Goal: Information Seeking & Learning: Learn about a topic

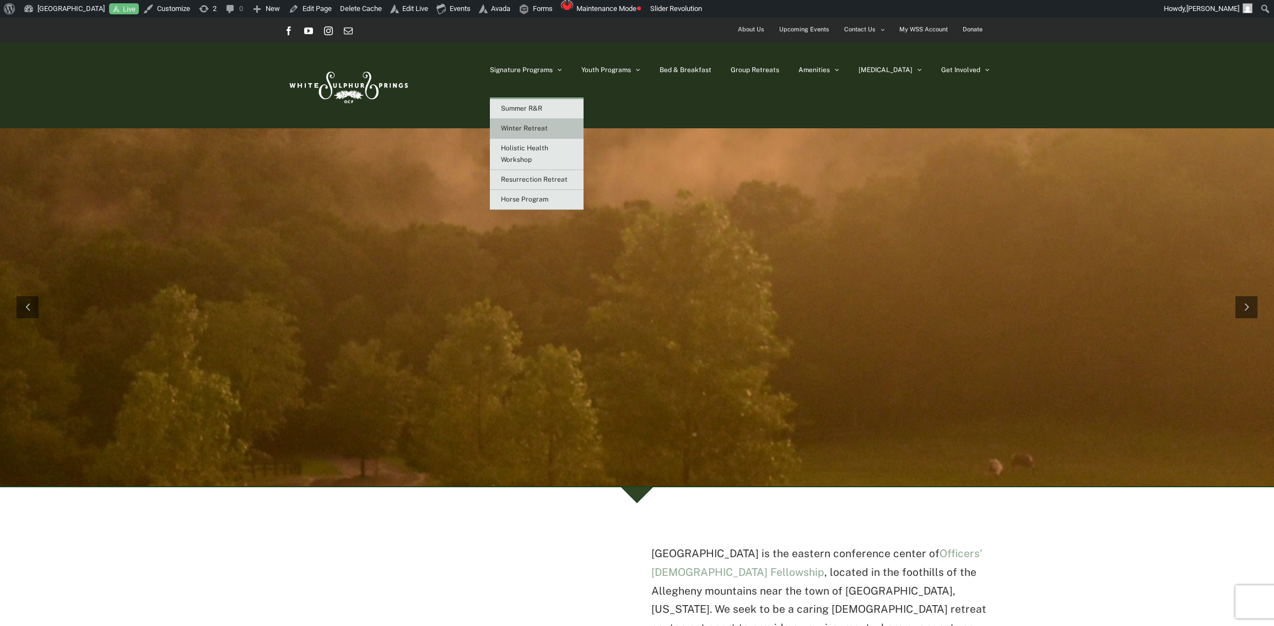
click at [548, 126] on span "Winter Retreat" at bounding box center [524, 128] width 47 height 8
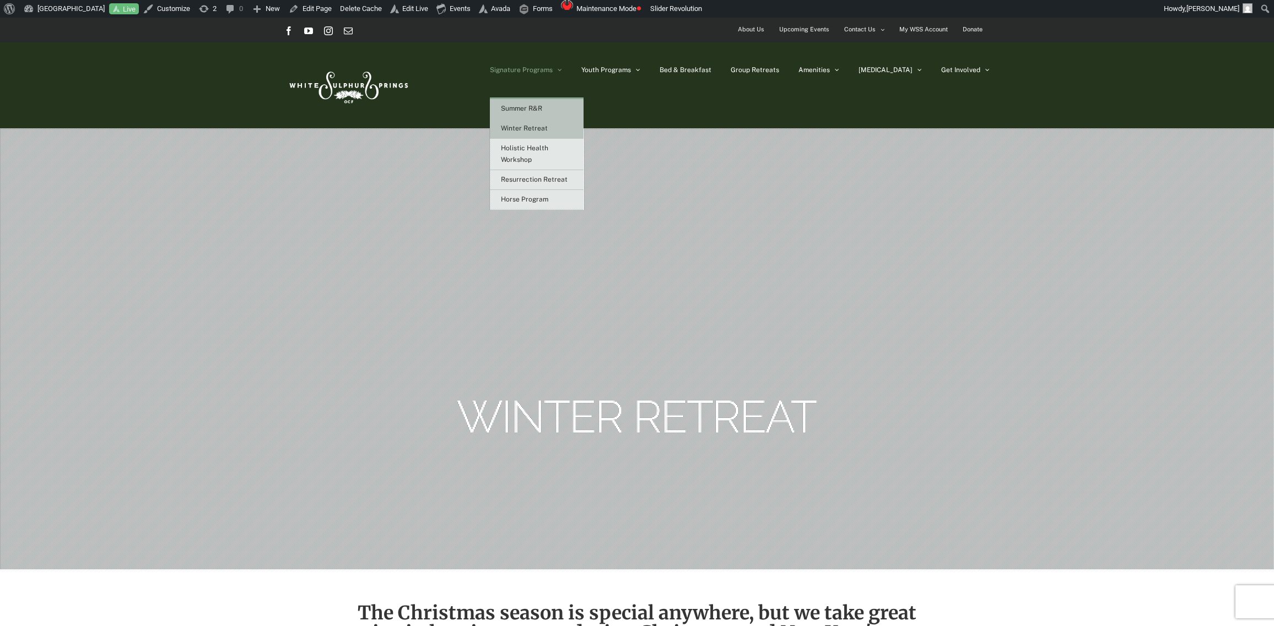
click at [542, 105] on span "Summer R&R" at bounding box center [521, 109] width 41 height 8
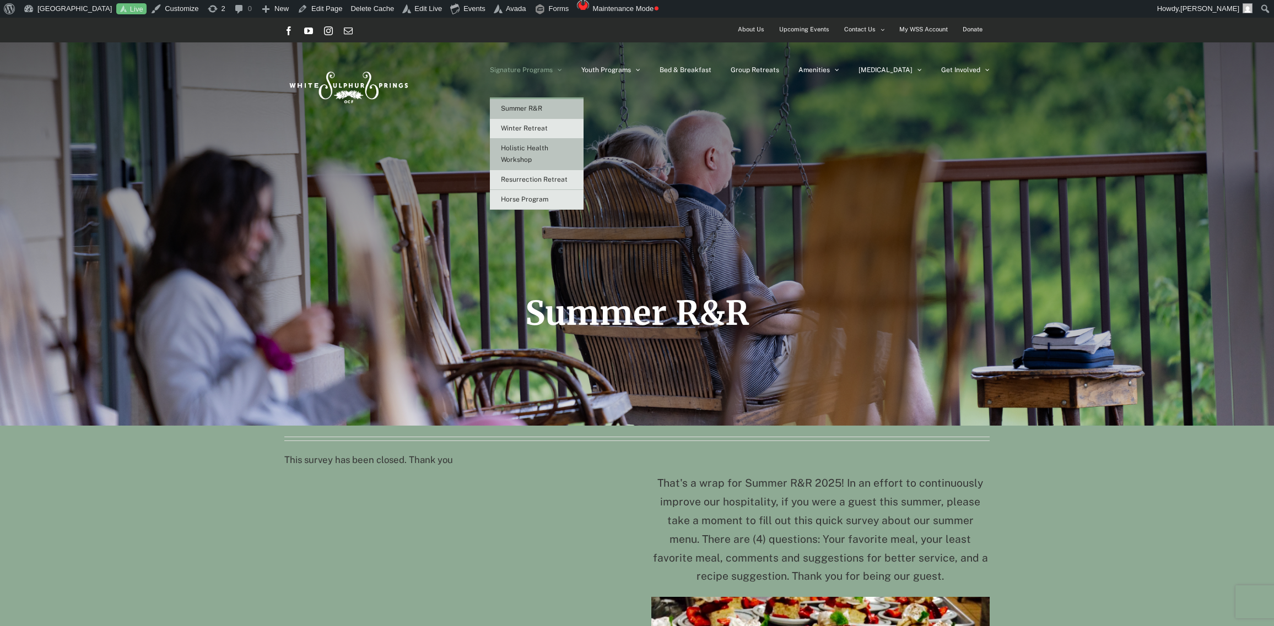
click at [556, 152] on link "Holistic Health Workshop" at bounding box center [537, 154] width 94 height 31
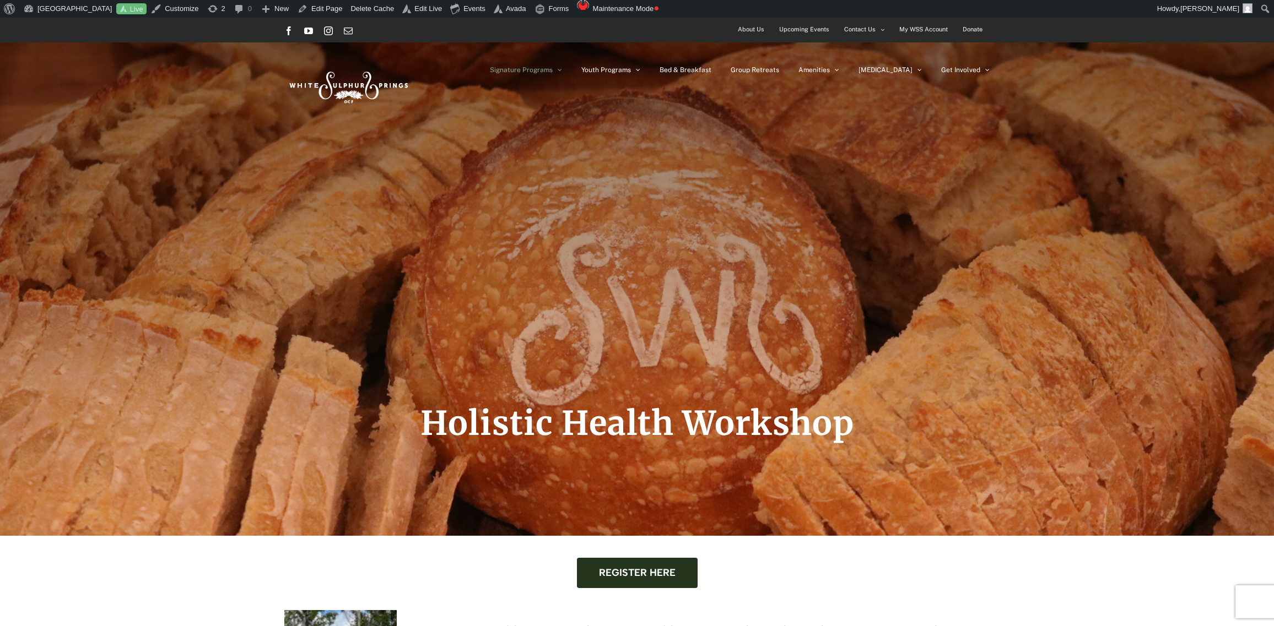
click at [553, 70] on span "Signature Programs" at bounding box center [521, 70] width 63 height 7
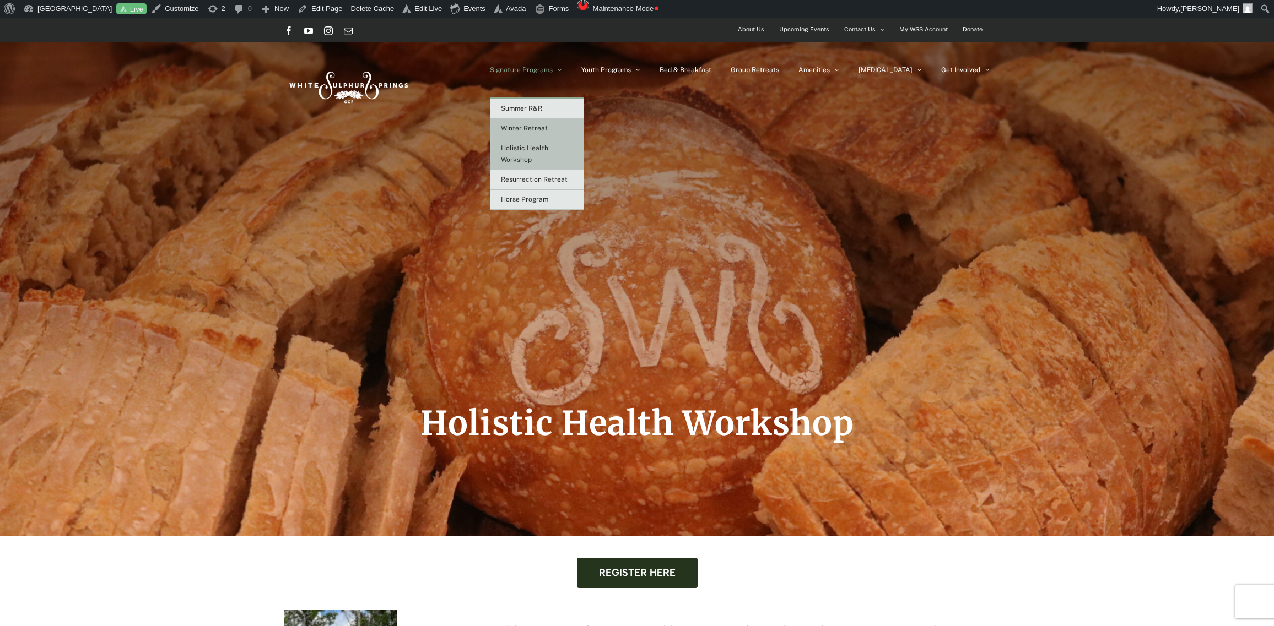
click at [548, 124] on span "Winter Retreat" at bounding box center [524, 128] width 47 height 8
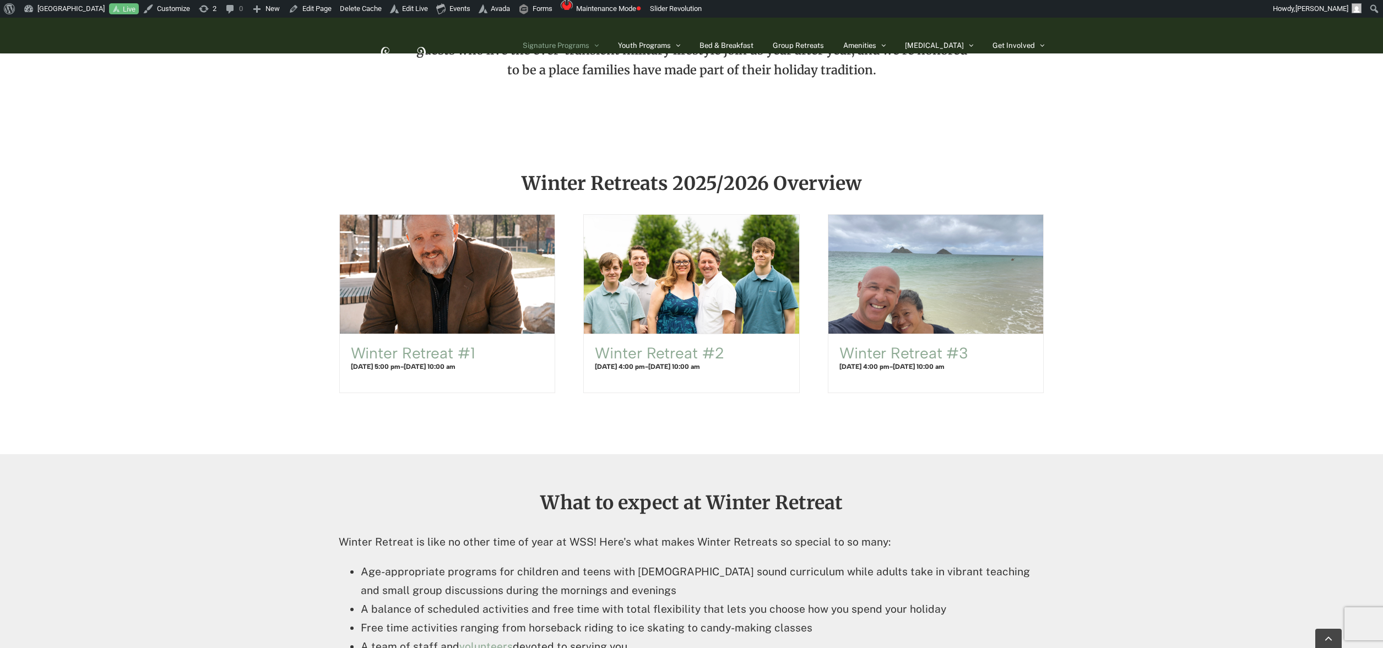
scroll to position [652, 0]
click at [323, 8] on link "Edit Page" at bounding box center [310, 9] width 52 height 18
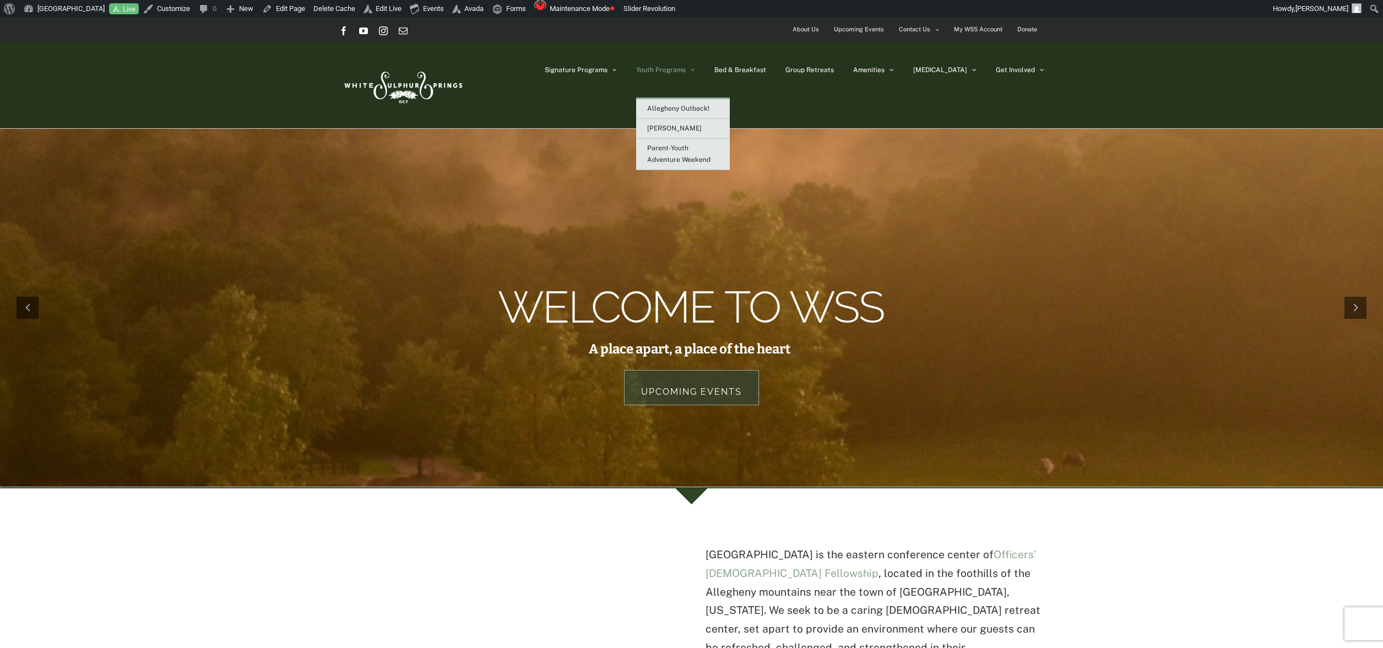
click at [686, 68] on span "Youth Programs" at bounding box center [661, 70] width 50 height 7
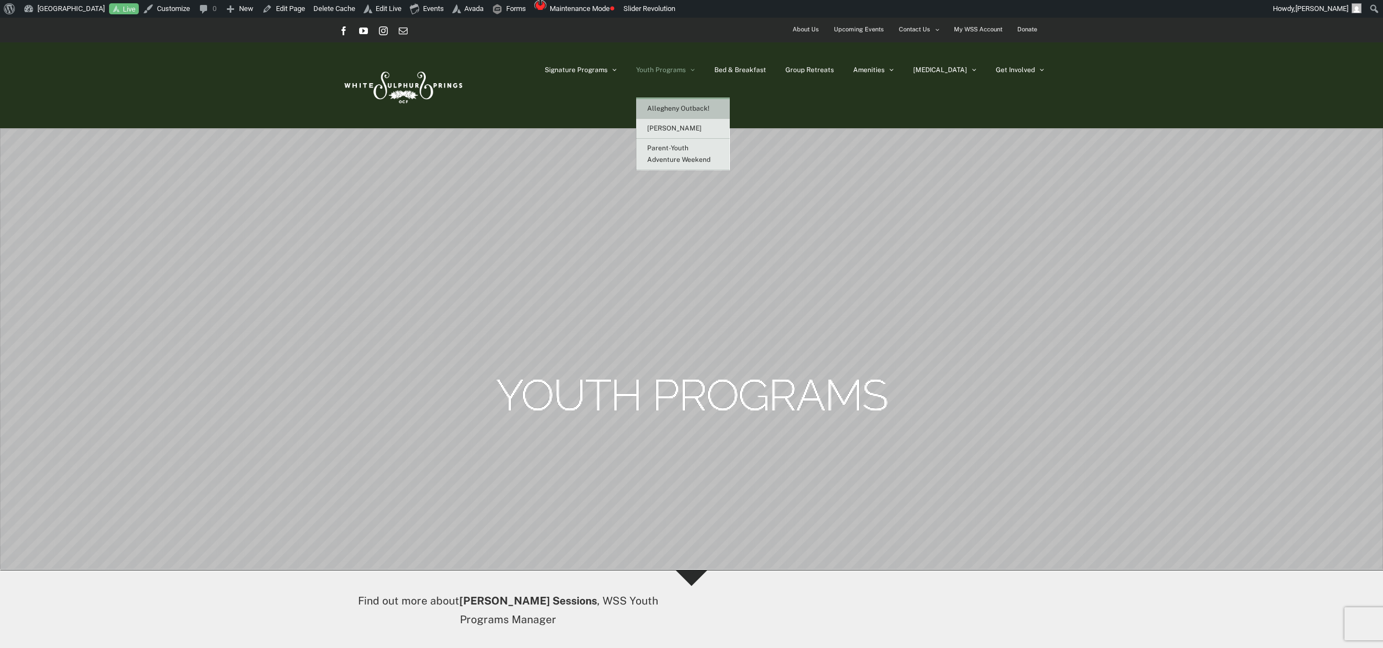
click at [708, 106] on span "Allegheny Outback!" at bounding box center [678, 109] width 62 height 8
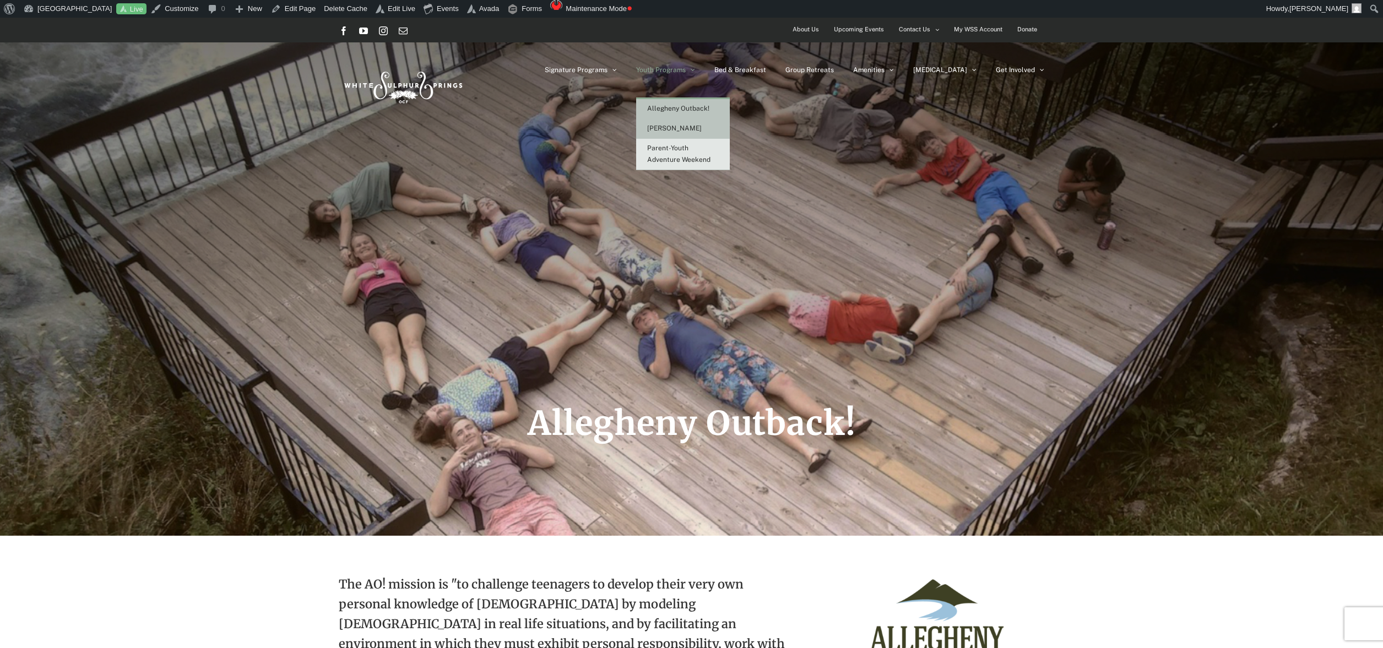
click at [694, 129] on span "[PERSON_NAME]" at bounding box center [674, 128] width 55 height 8
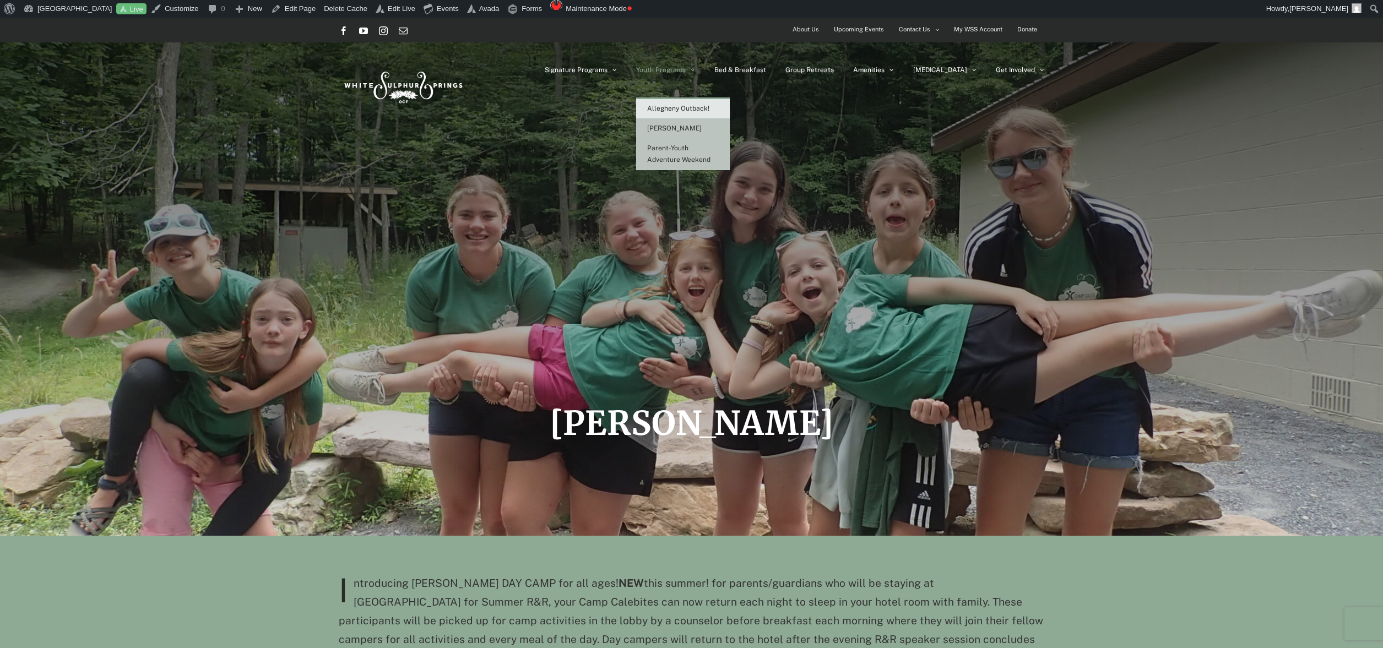
click at [697, 150] on span "Parent-Youth Adventure Weekend" at bounding box center [678, 153] width 63 height 19
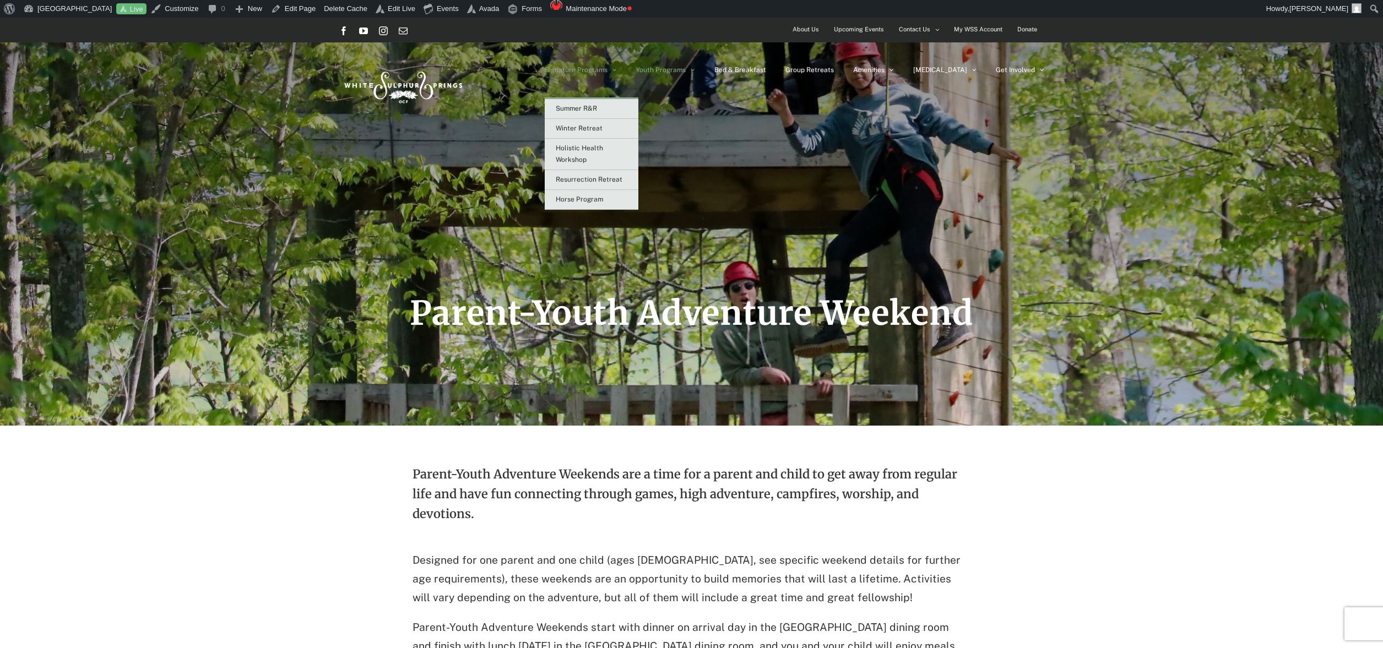
click at [608, 67] on span "Signature Programs" at bounding box center [576, 70] width 63 height 7
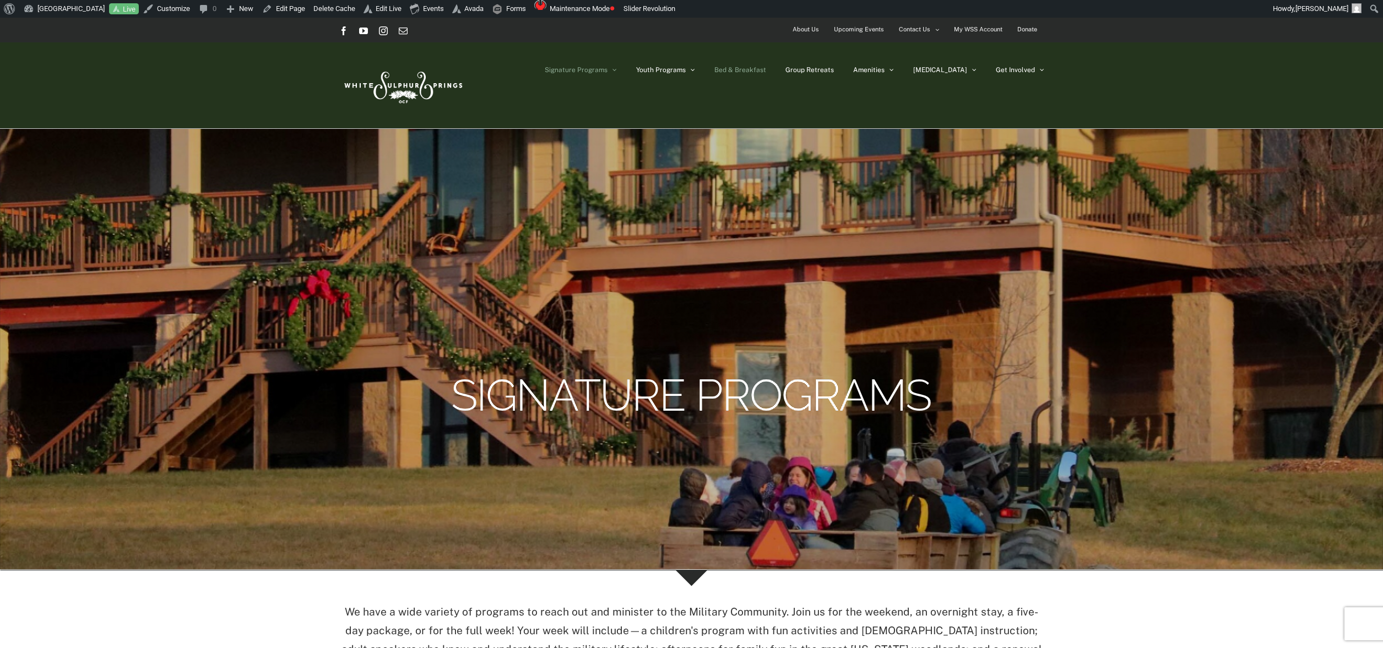
click at [766, 67] on span "Bed & Breakfast" at bounding box center [740, 70] width 52 height 7
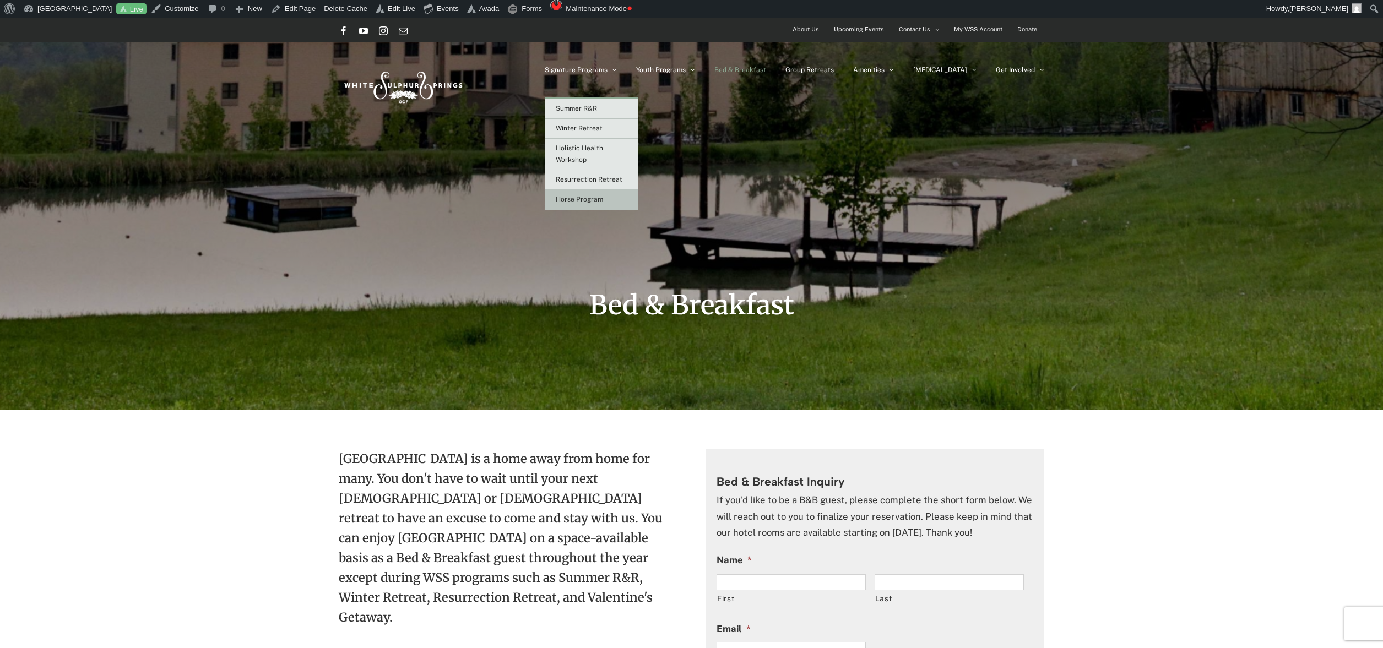
click at [603, 196] on span "Horse Program" at bounding box center [579, 200] width 47 height 8
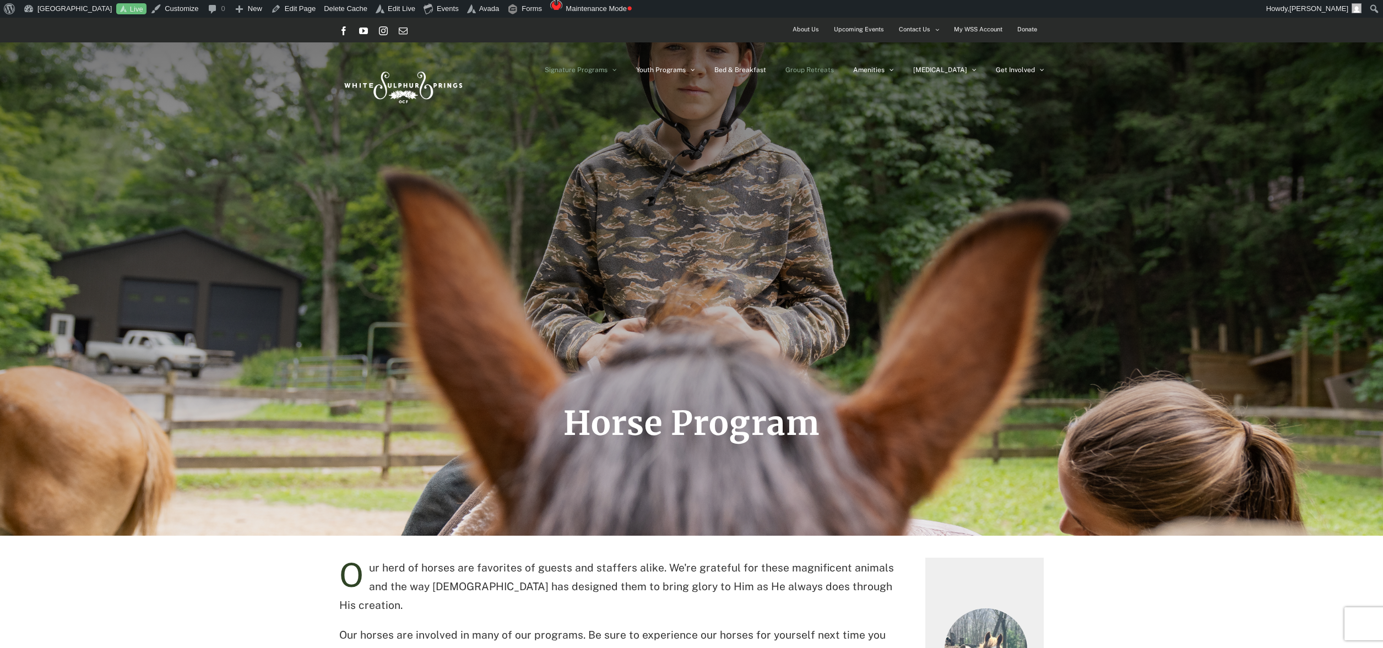
click at [834, 67] on span "Group Retreats" at bounding box center [810, 70] width 48 height 7
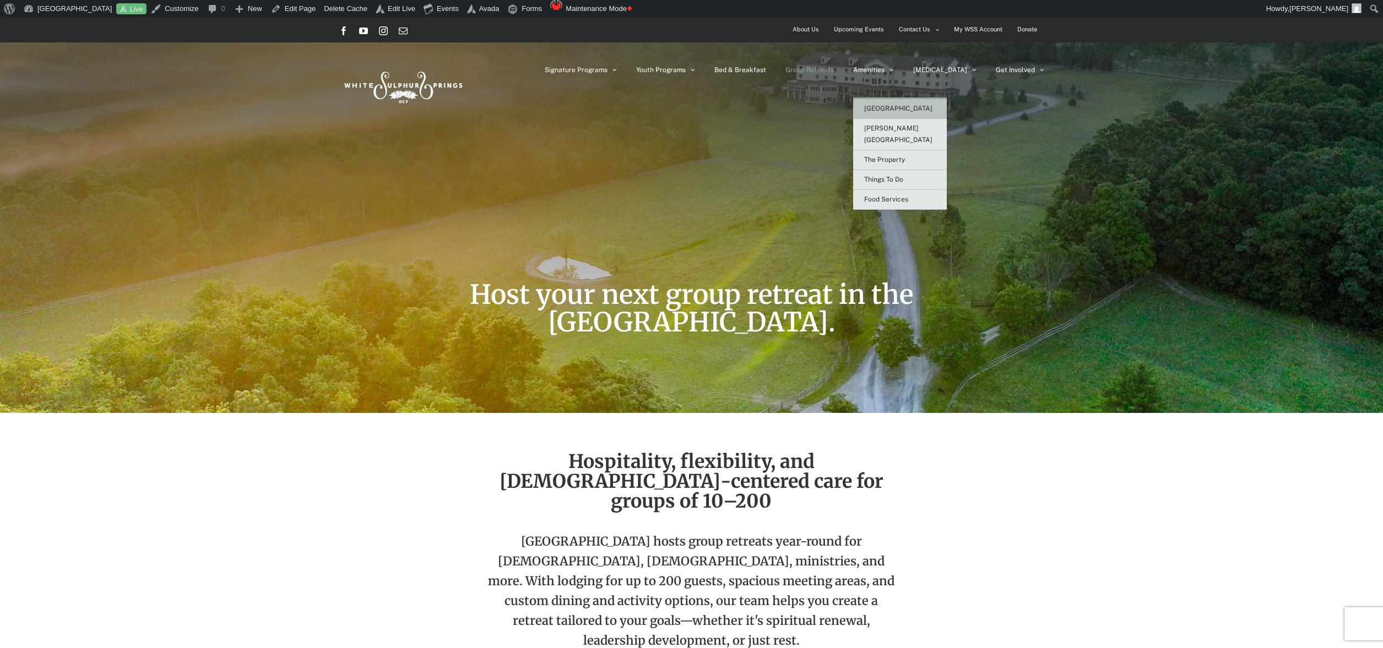
click at [912, 108] on span "[GEOGRAPHIC_DATA]" at bounding box center [898, 109] width 68 height 8
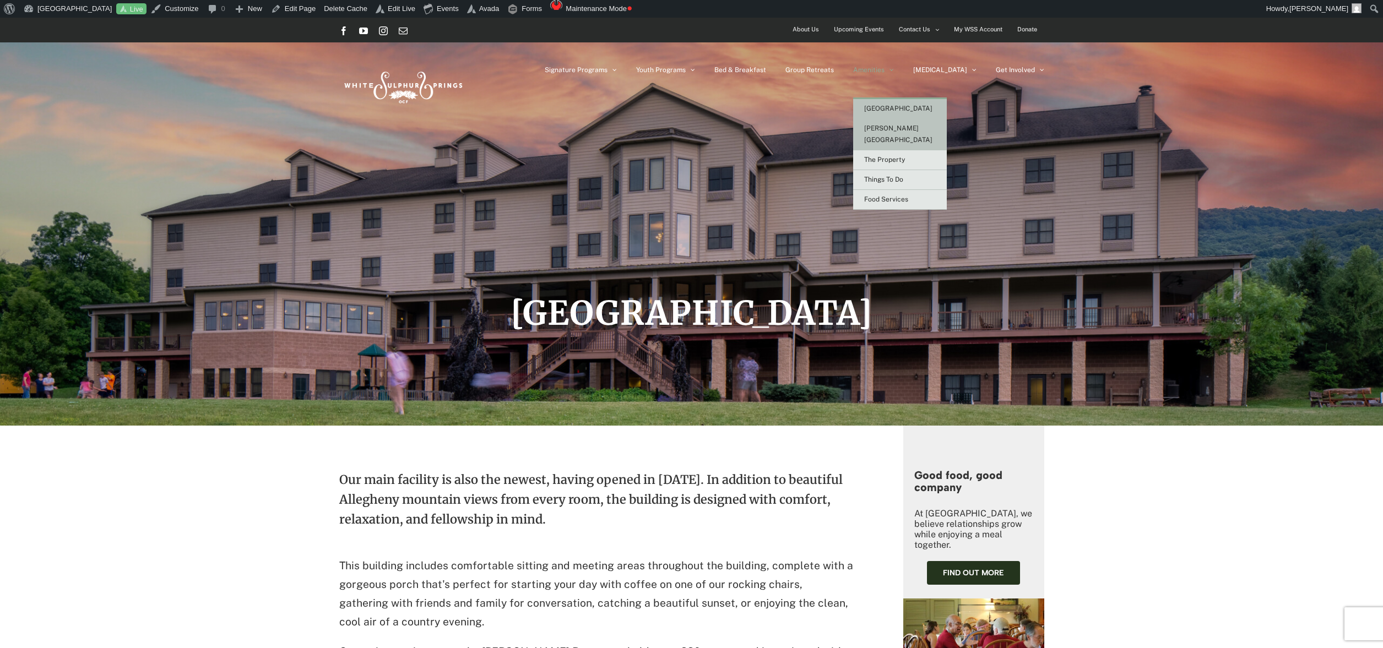
click at [911, 129] on span "[PERSON_NAME][GEOGRAPHIC_DATA]" at bounding box center [898, 133] width 68 height 19
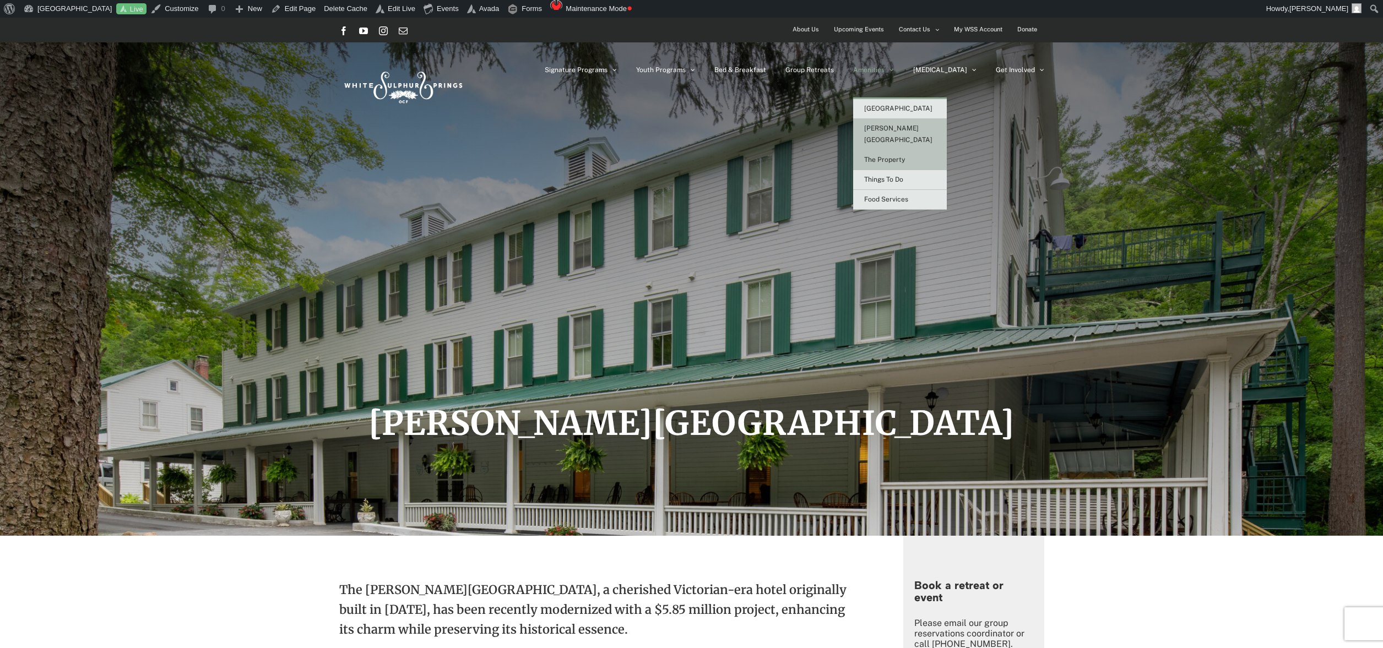
click at [905, 156] on span "The Property" at bounding box center [884, 160] width 41 height 8
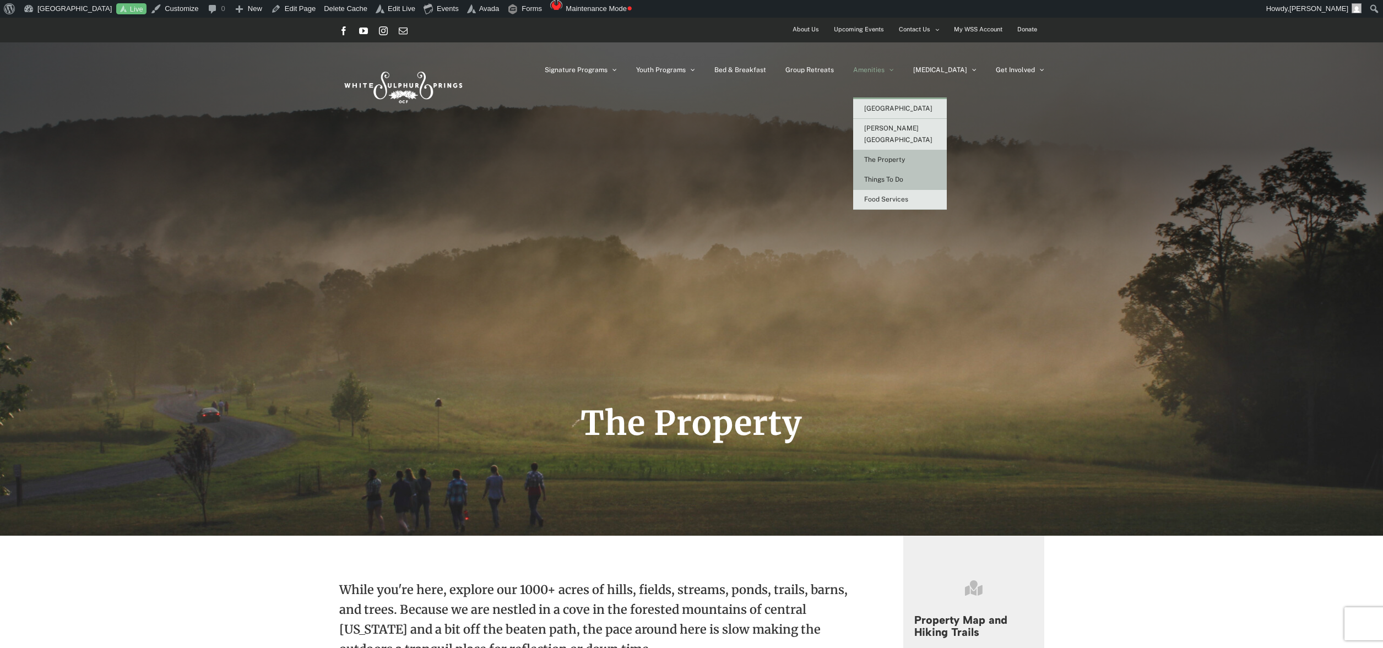
click at [903, 176] on span "Things To Do" at bounding box center [883, 180] width 39 height 8
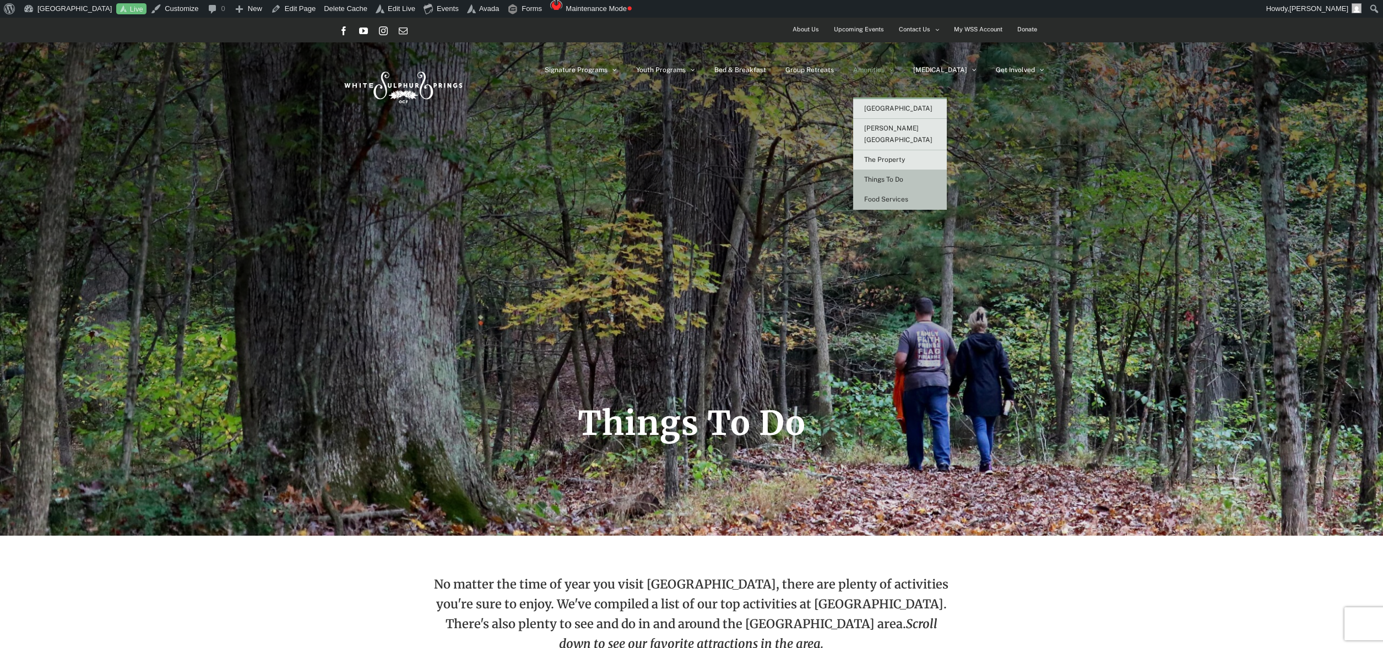
click at [902, 196] on span "Food Services" at bounding box center [886, 200] width 44 height 8
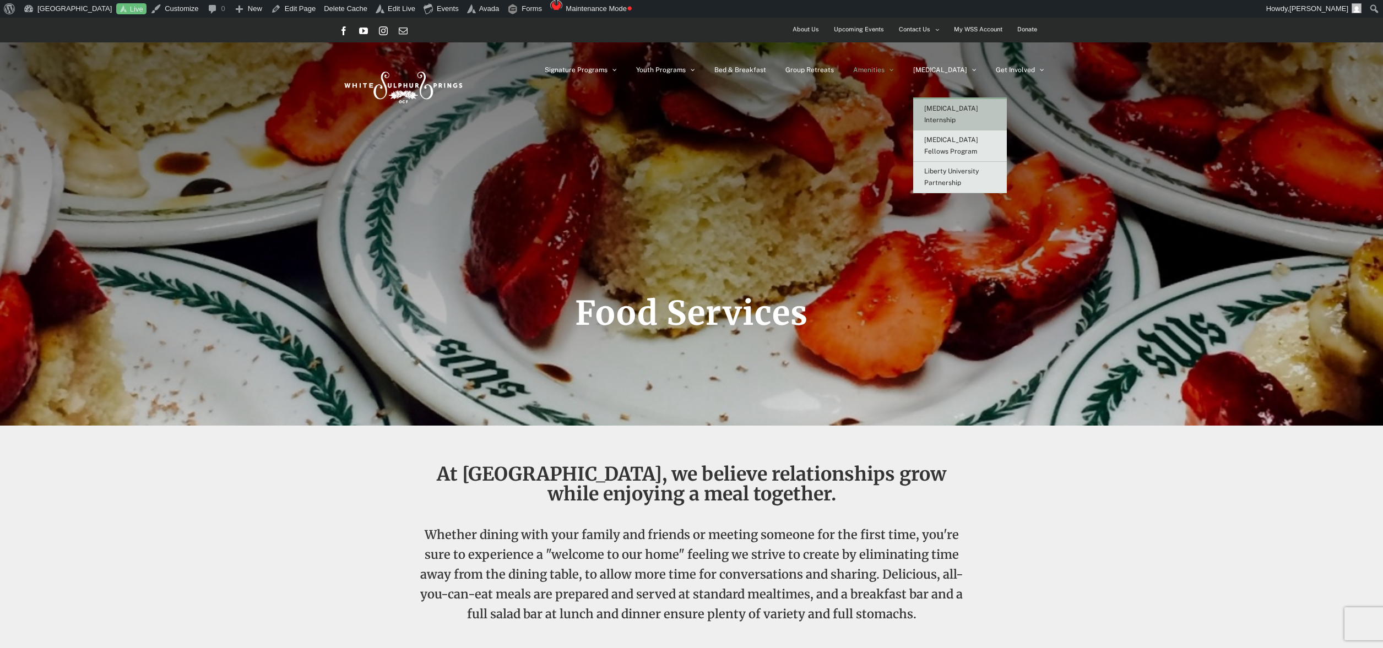
click at [966, 105] on span "[MEDICAL_DATA] Internship" at bounding box center [951, 114] width 54 height 19
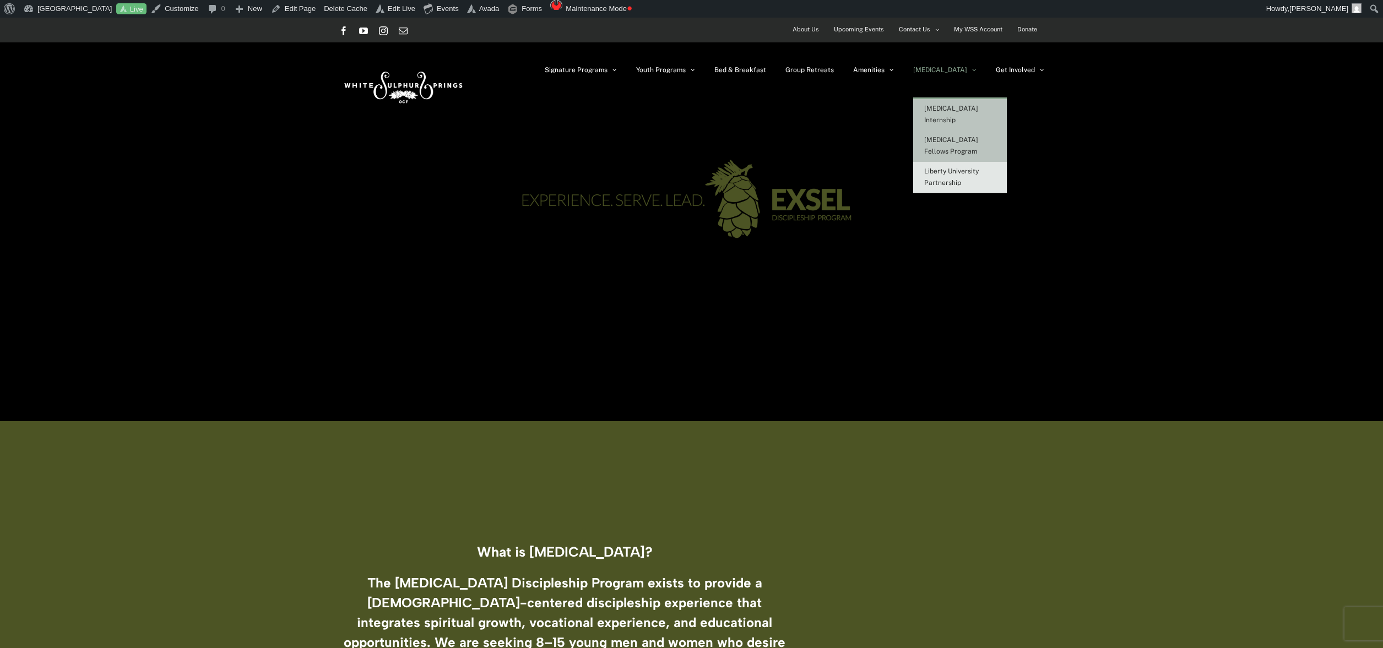
click at [962, 136] on span "[MEDICAL_DATA] Fellows Program" at bounding box center [951, 145] width 54 height 19
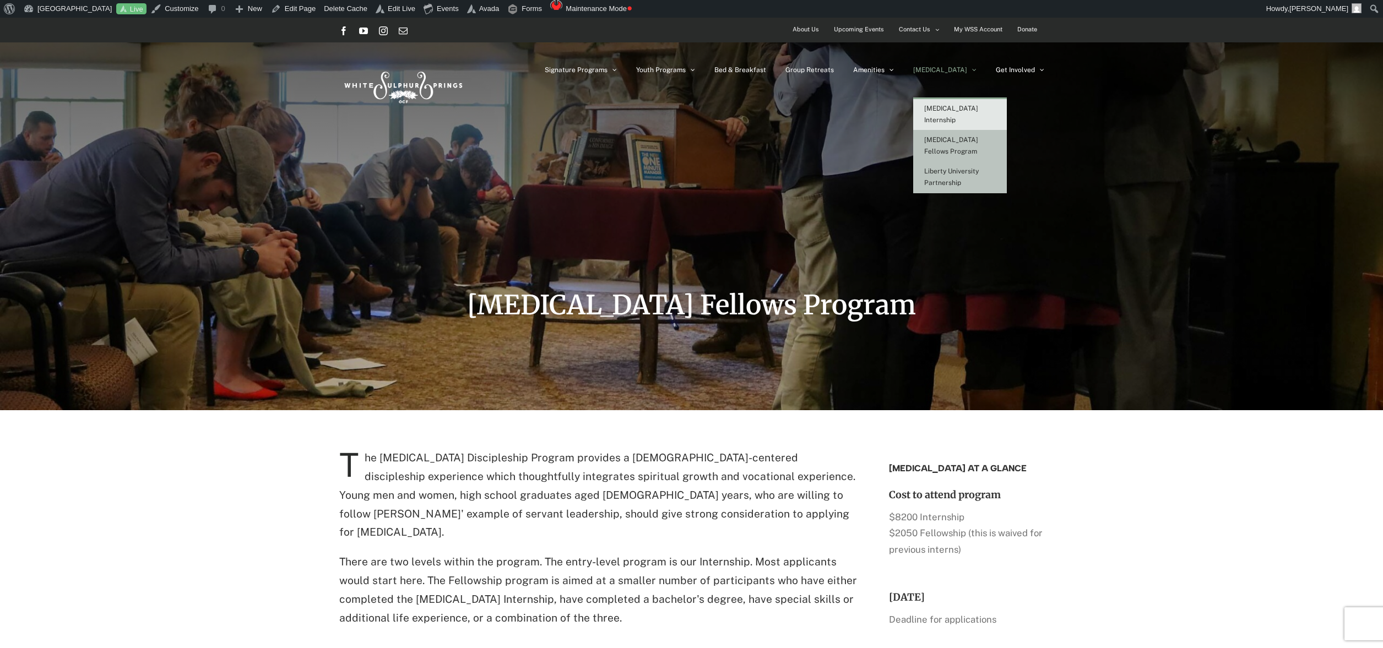
click at [968, 166] on link "Liberty University Partnership" at bounding box center [960, 177] width 94 height 31
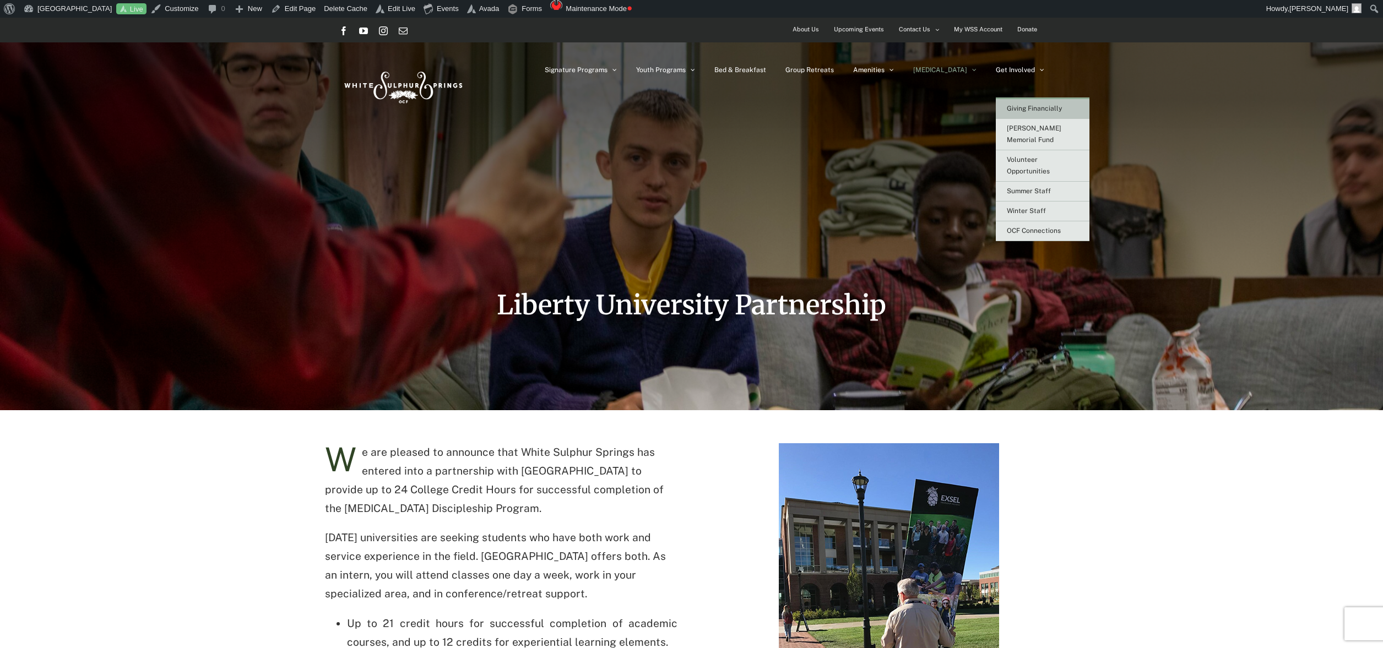
click at [1020, 108] on span "Giving Financially" at bounding box center [1034, 109] width 55 height 8
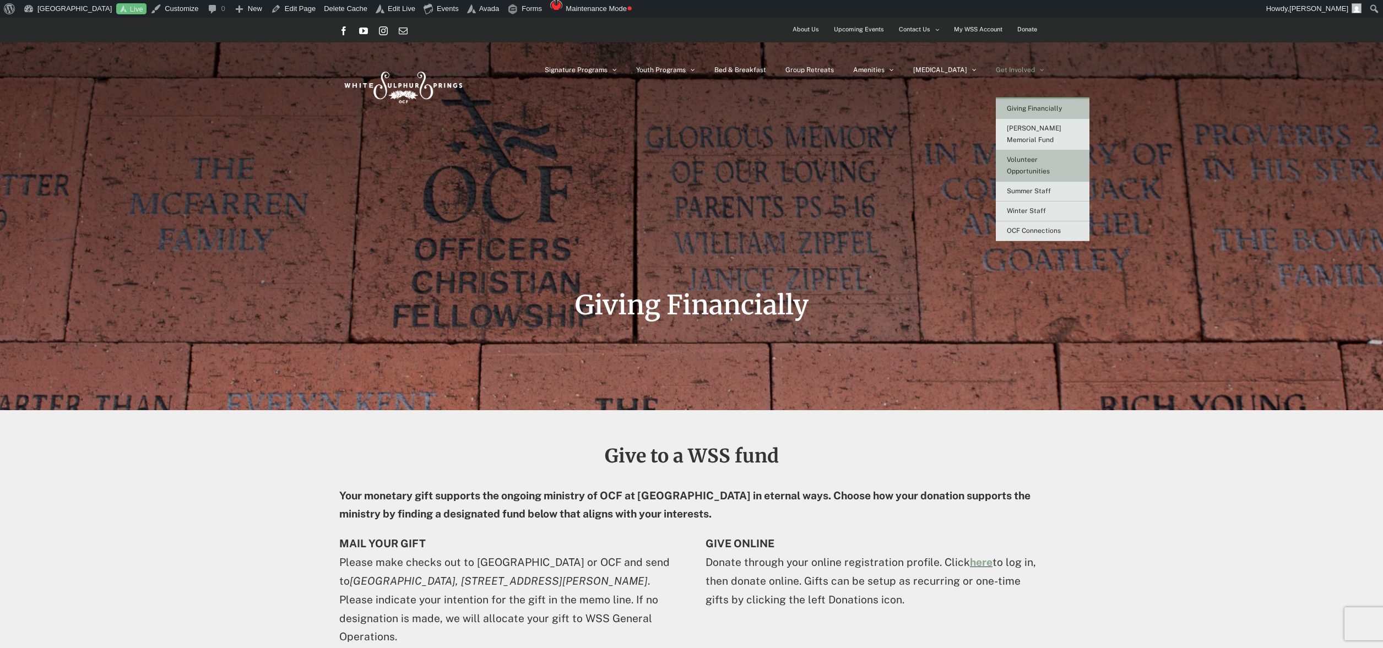
click at [1027, 158] on span "Volunteer Opportunities" at bounding box center [1028, 165] width 43 height 19
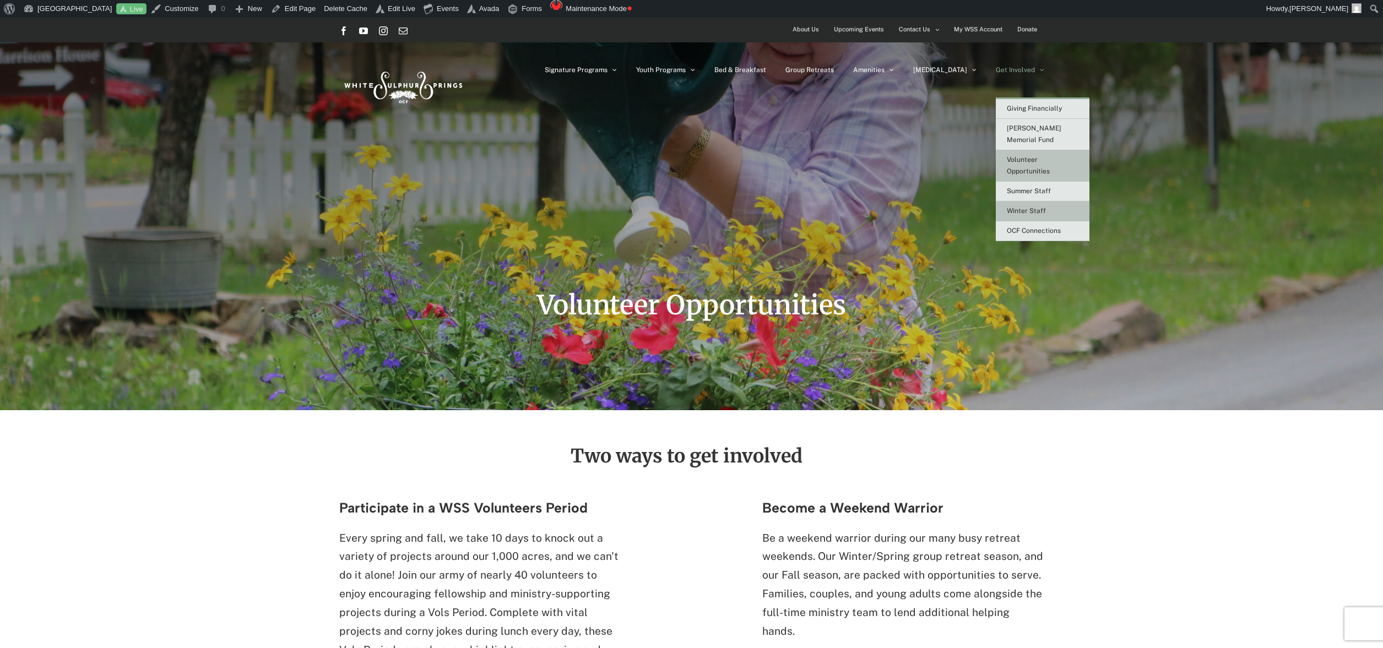
click at [1024, 207] on span "Winter Staff" at bounding box center [1026, 211] width 39 height 8
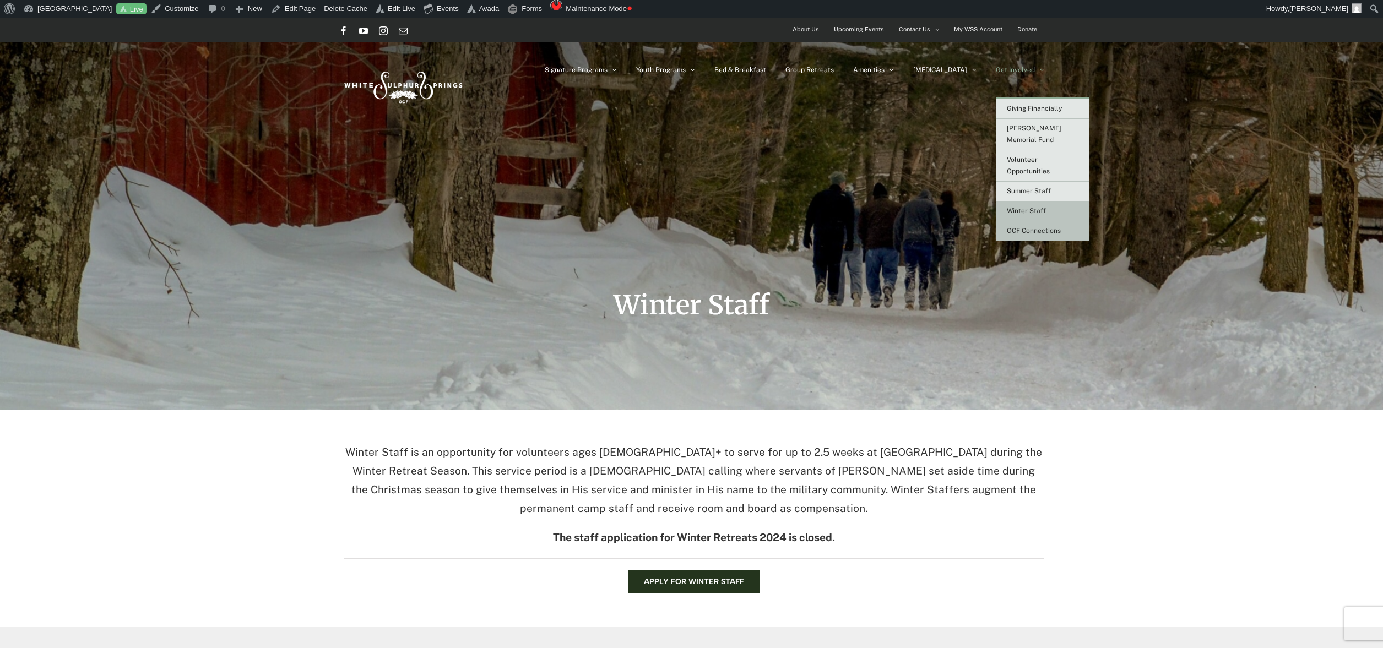
click at [1020, 227] on span "OCF Connections" at bounding box center [1034, 231] width 54 height 8
